Goal: Complete application form: Complete application form

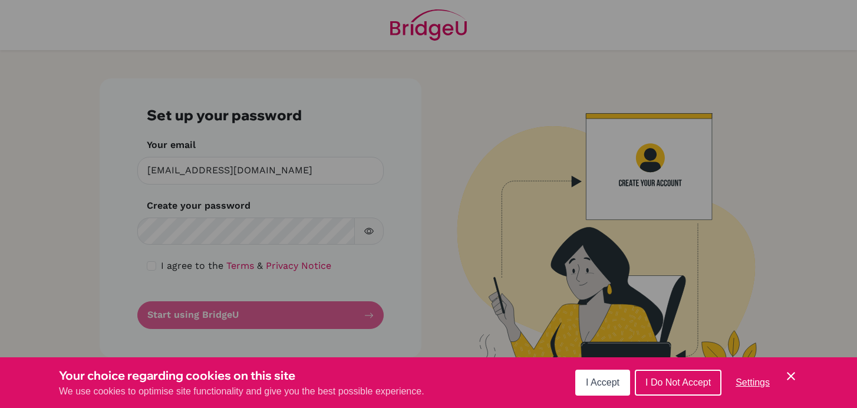
click at [605, 384] on span "I Accept" at bounding box center [603, 382] width 34 height 10
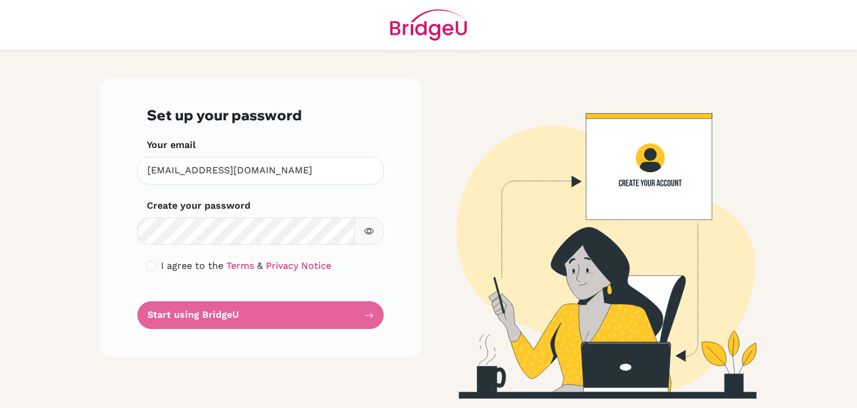
click at [659, 179] on img at bounding box center [597, 238] width 672 height 320
click at [552, 299] on img at bounding box center [597, 238] width 672 height 320
click at [664, 165] on img at bounding box center [597, 238] width 672 height 320
click at [643, 177] on img at bounding box center [597, 238] width 672 height 320
click at [313, 313] on form "Set up your password Your email vpontieri@tcs.on.ca Invalid email Create your p…" at bounding box center [261, 218] width 228 height 222
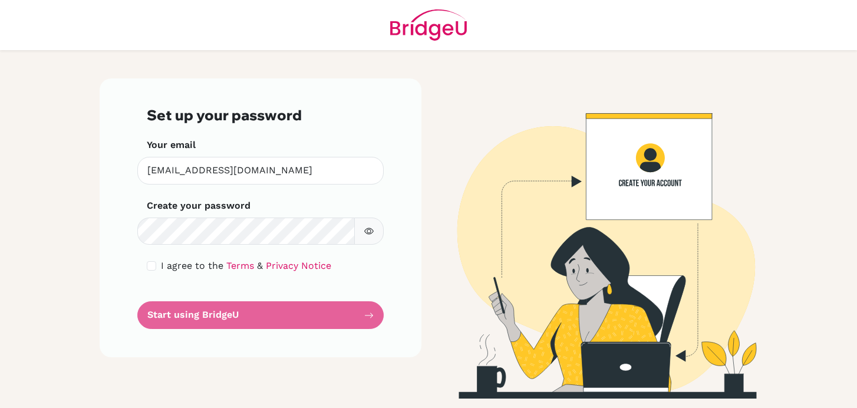
click at [369, 314] on form "Set up your password Your email vpontieri@tcs.on.ca Invalid email Create your p…" at bounding box center [261, 218] width 228 height 222
click at [355, 199] on div "Create your password Make sure it's at least 6 characters" at bounding box center [261, 222] width 228 height 47
click at [149, 271] on div "I agree to the Terms & Privacy Notice" at bounding box center [261, 266] width 228 height 14
click at [153, 269] on input "checkbox" at bounding box center [151, 265] width 9 height 9
checkbox input "true"
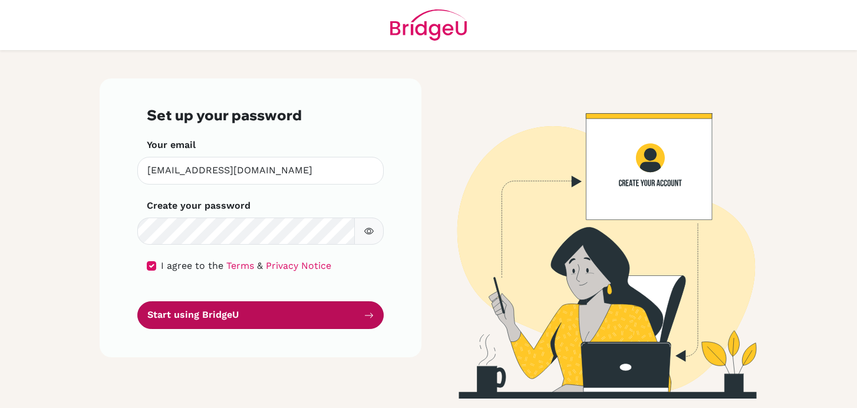
click at [200, 318] on button "Start using BridgeU" at bounding box center [260, 315] width 246 height 28
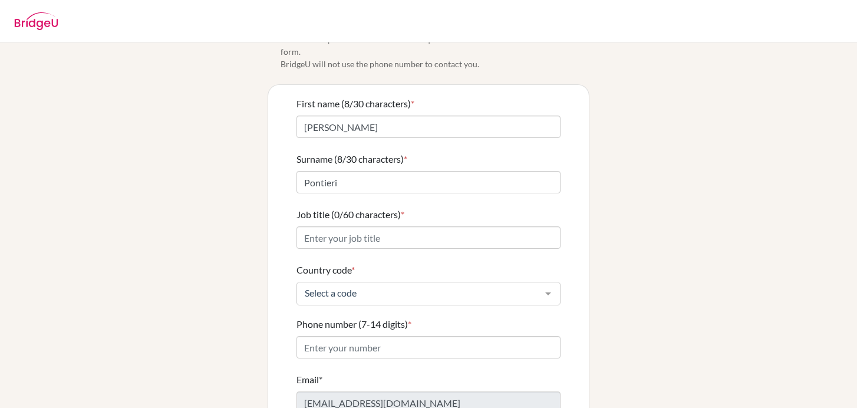
scroll to position [55, 0]
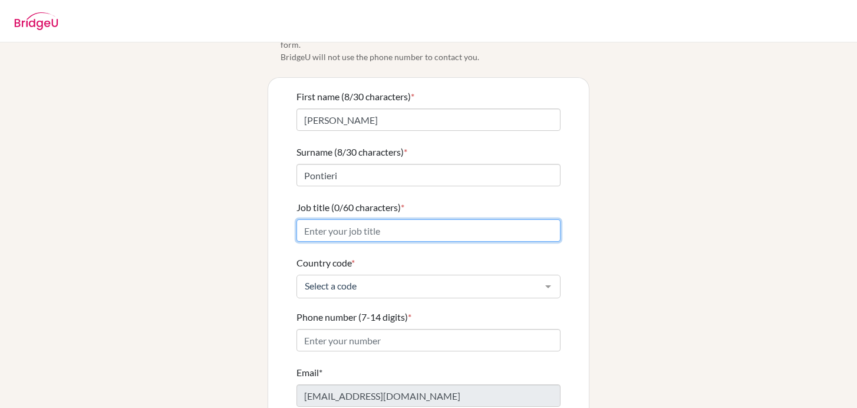
click at [336, 219] on input "Job title (0/60 characters) *" at bounding box center [429, 230] width 264 height 22
type input "Science Teacher"
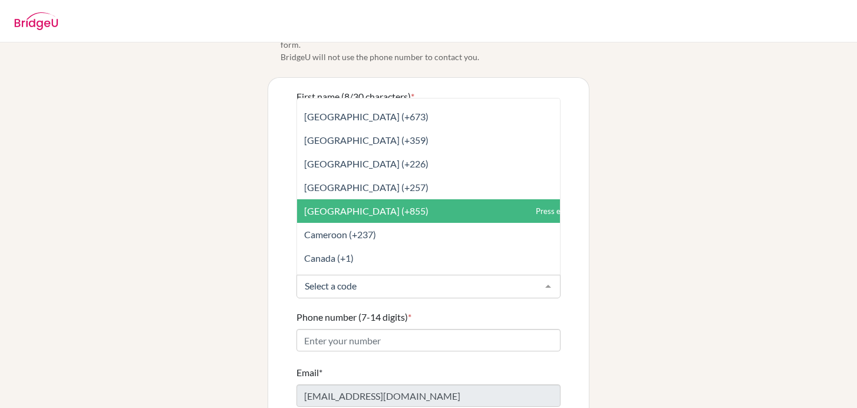
scroll to position [736, 0]
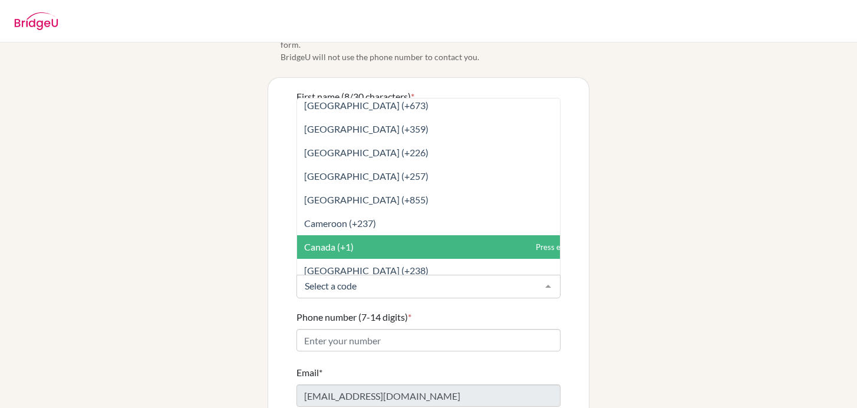
click at [341, 241] on span "Canada (+1)" at bounding box center [329, 246] width 50 height 11
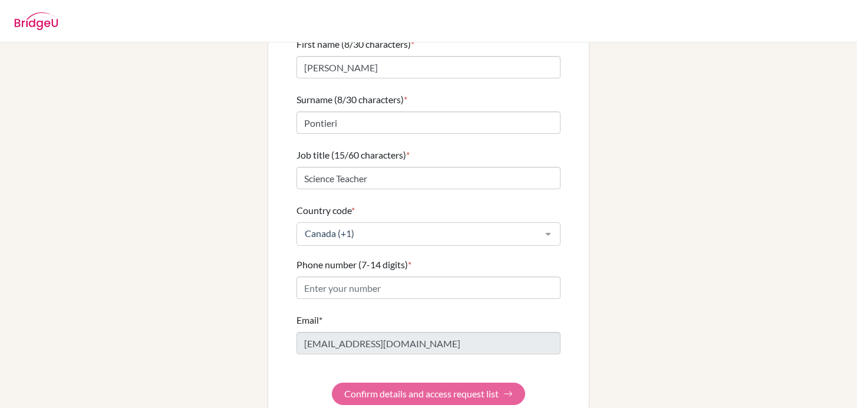
scroll to position [111, 0]
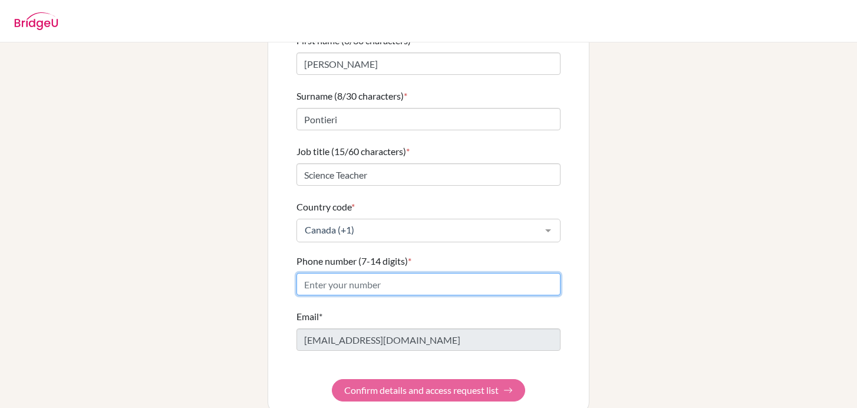
click at [341, 279] on input "Phone number (7-14 digits) *" at bounding box center [429, 284] width 264 height 22
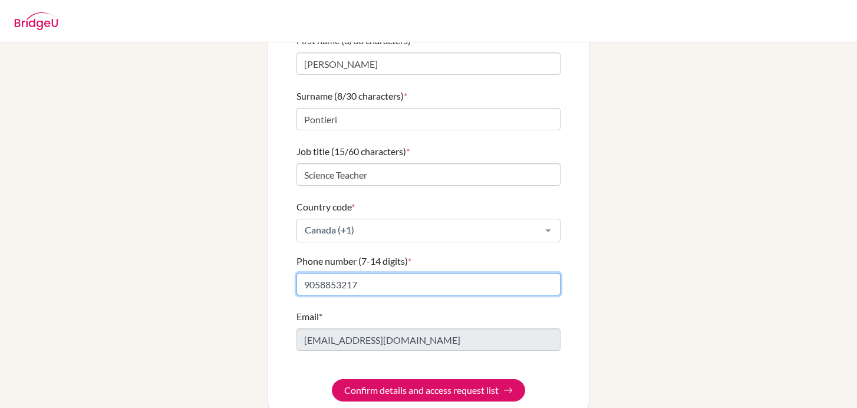
type input "9058853217"
click at [255, 279] on div "Info Please confirm your profile details first so that you won’t need to input …" at bounding box center [429, 179] width 672 height 469
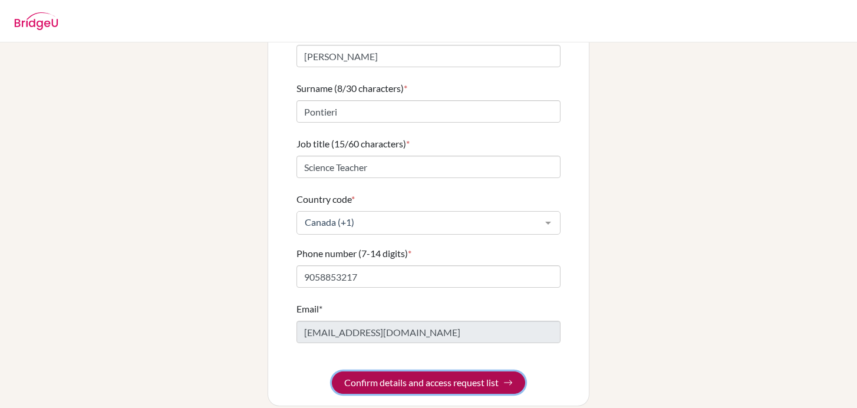
click at [380, 371] on button "Confirm details and access request list" at bounding box center [428, 382] width 193 height 22
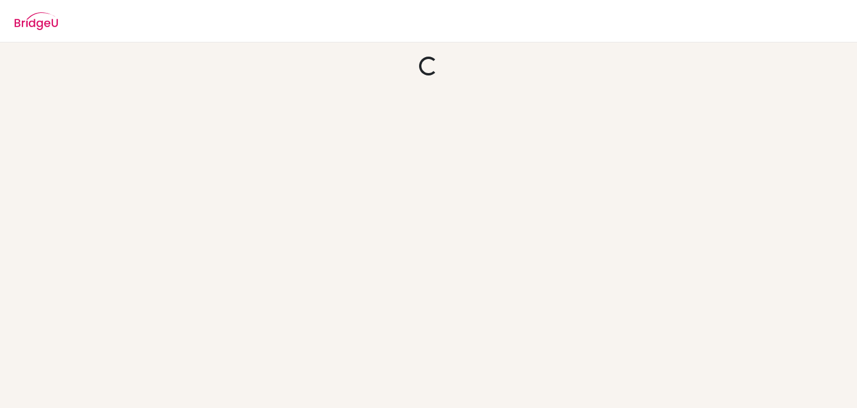
scroll to position [0, 0]
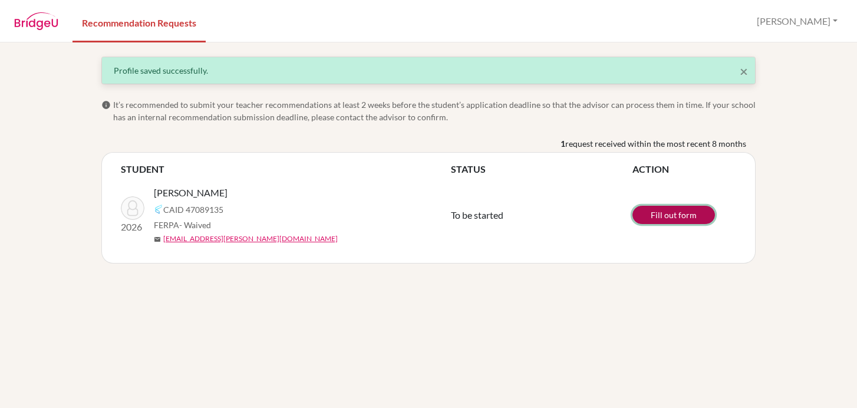
click at [684, 216] on link "Fill out form" at bounding box center [674, 215] width 83 height 18
click at [692, 214] on link "Fill out form" at bounding box center [674, 215] width 83 height 18
